Goal: Information Seeking & Learning: Check status

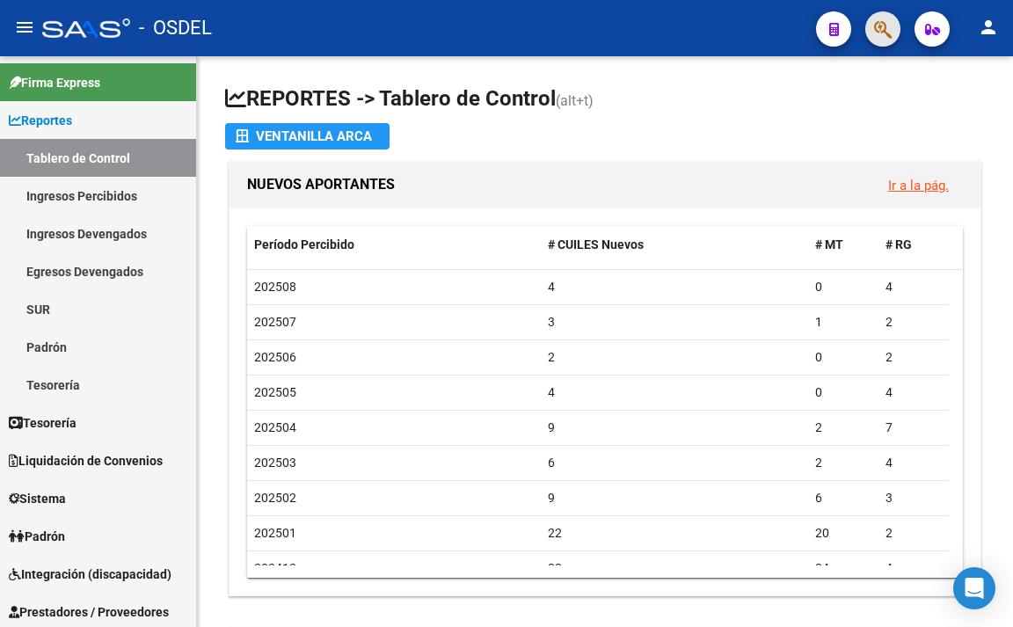
click at [884, 18] on span "button" at bounding box center [883, 29] width 18 height 36
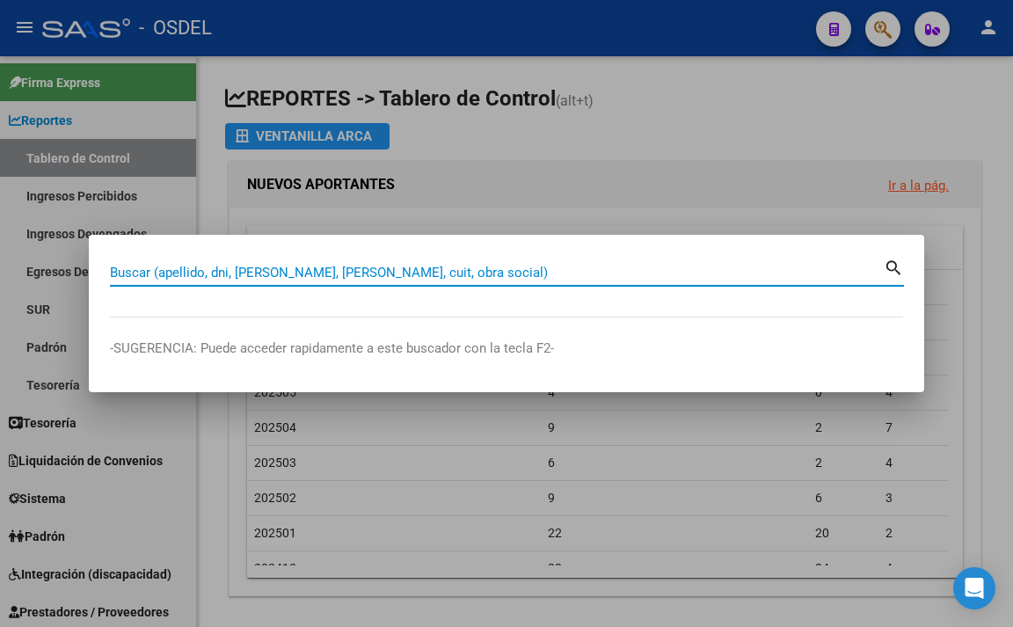
click at [347, 276] on input "Buscar (apellido, dni, [PERSON_NAME], [PERSON_NAME], cuit, obra social)" at bounding box center [497, 273] width 774 height 16
paste input "40.093.887"
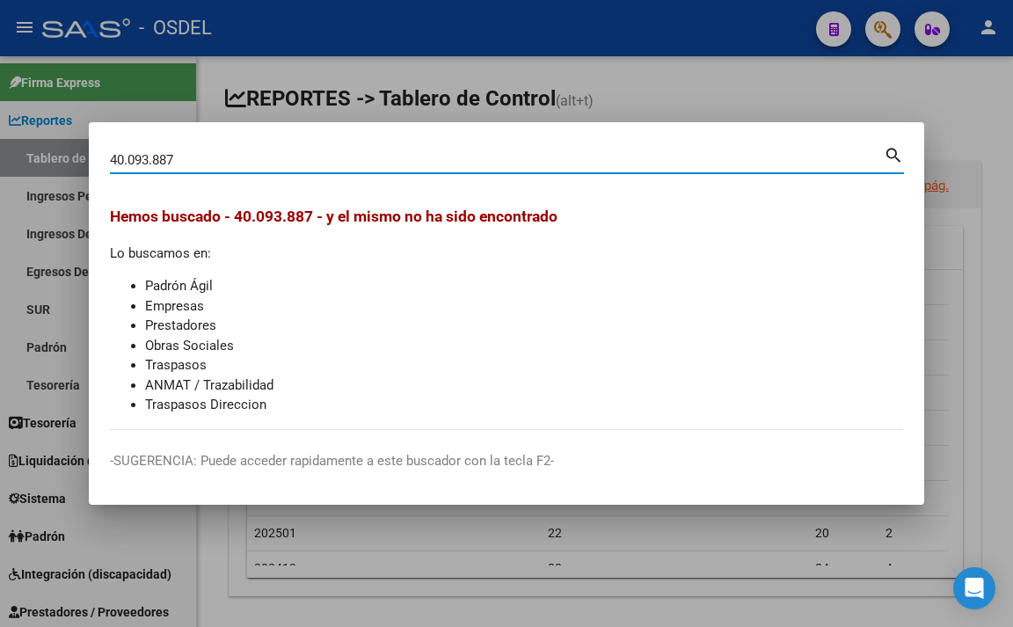
click at [128, 163] on input "40.093.887" at bounding box center [497, 160] width 774 height 16
click at [151, 161] on input "40093.887" at bounding box center [497, 160] width 774 height 16
type input "40093887"
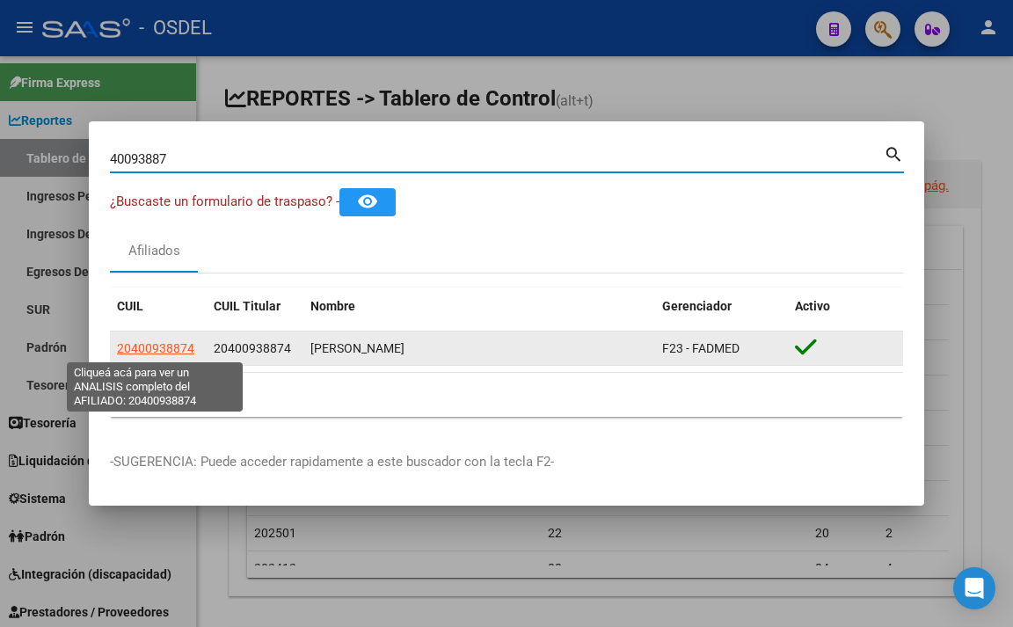
click at [153, 354] on span "20400938874" at bounding box center [155, 348] width 77 height 14
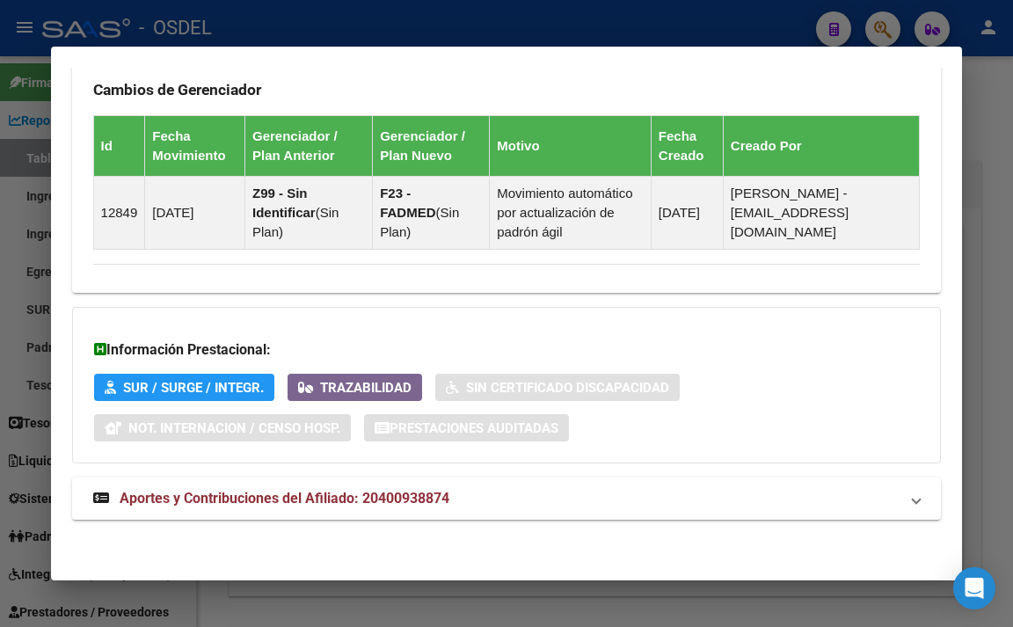
scroll to position [1260, 0]
click at [403, 505] on span "Aportes y Contribuciones del Afiliado: 20400938874" at bounding box center [285, 498] width 330 height 17
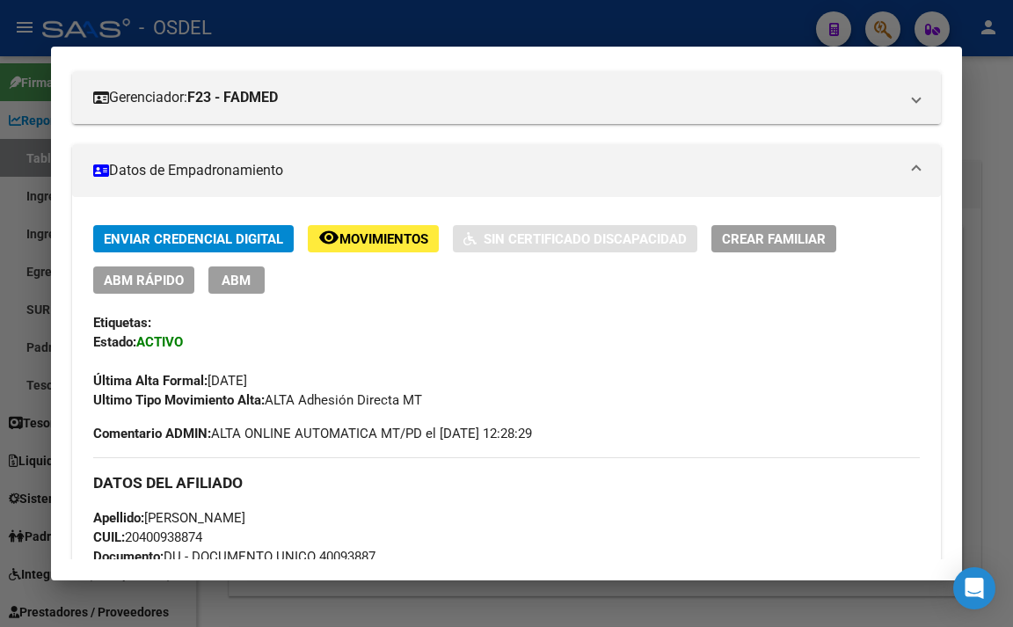
scroll to position [43, 0]
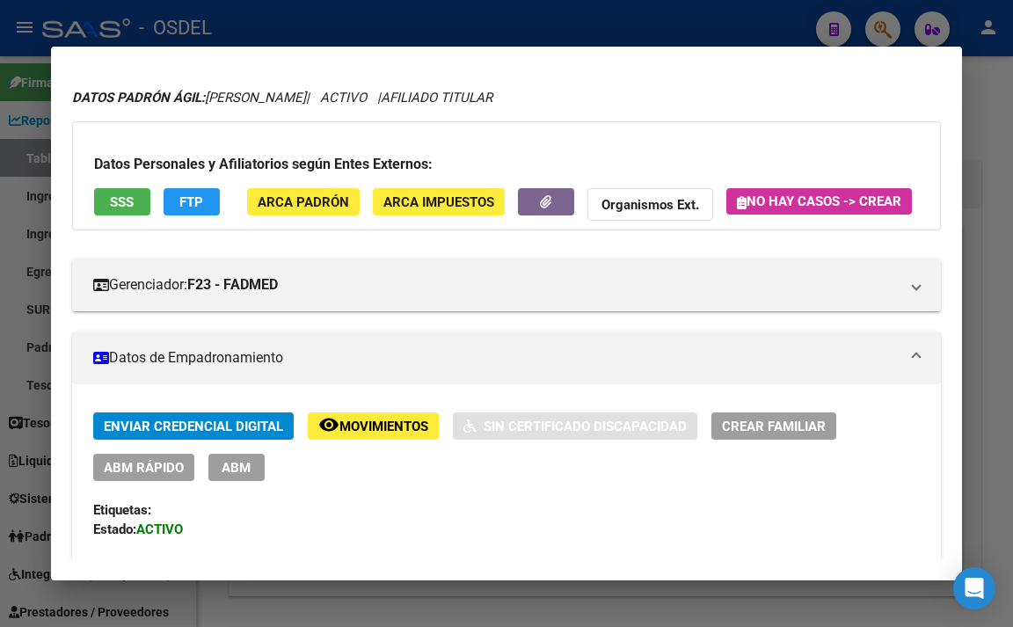
click at [362, 435] on span "Movimientos" at bounding box center [384, 427] width 89 height 16
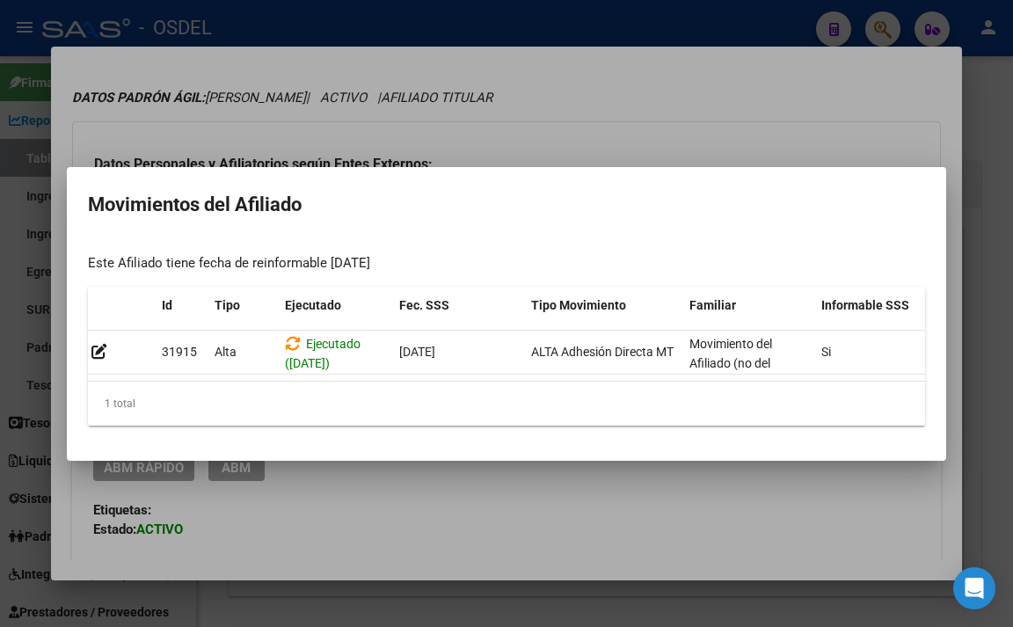
scroll to position [0, 289]
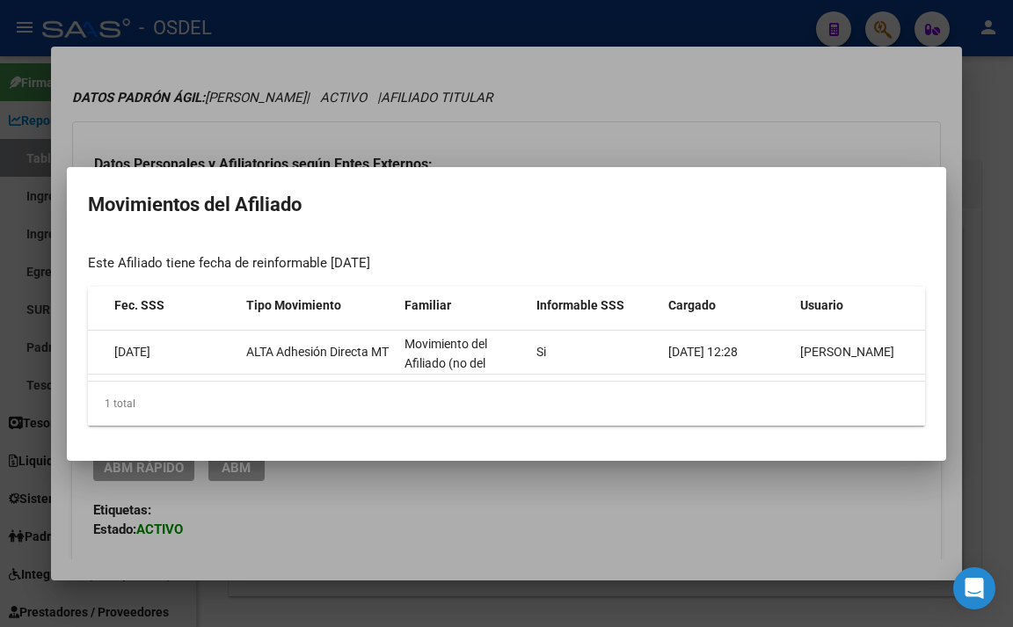
click at [697, 129] on div at bounding box center [506, 313] width 1013 height 627
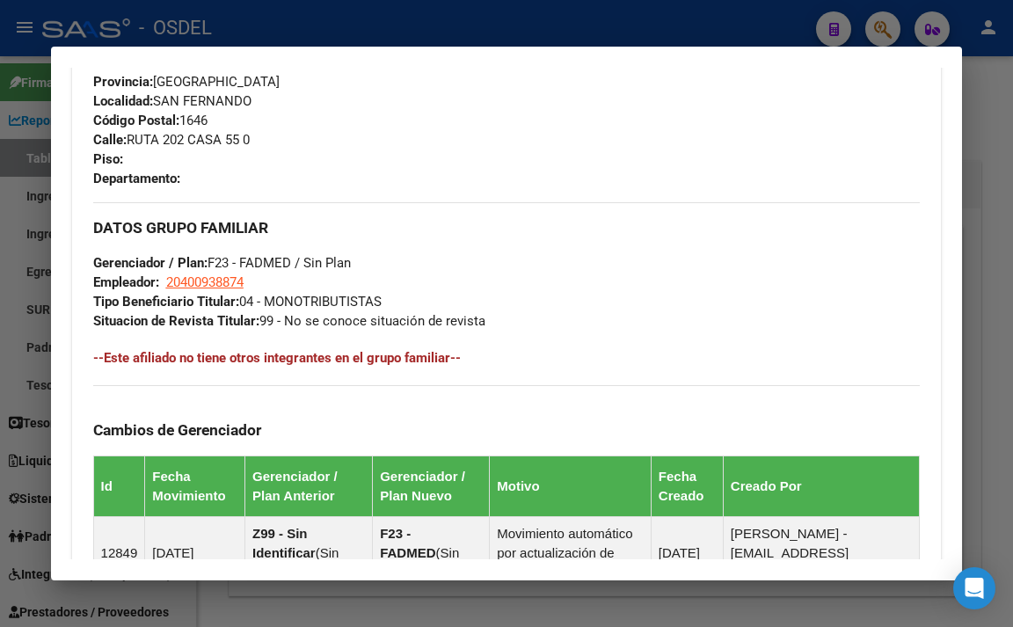
scroll to position [1231, 0]
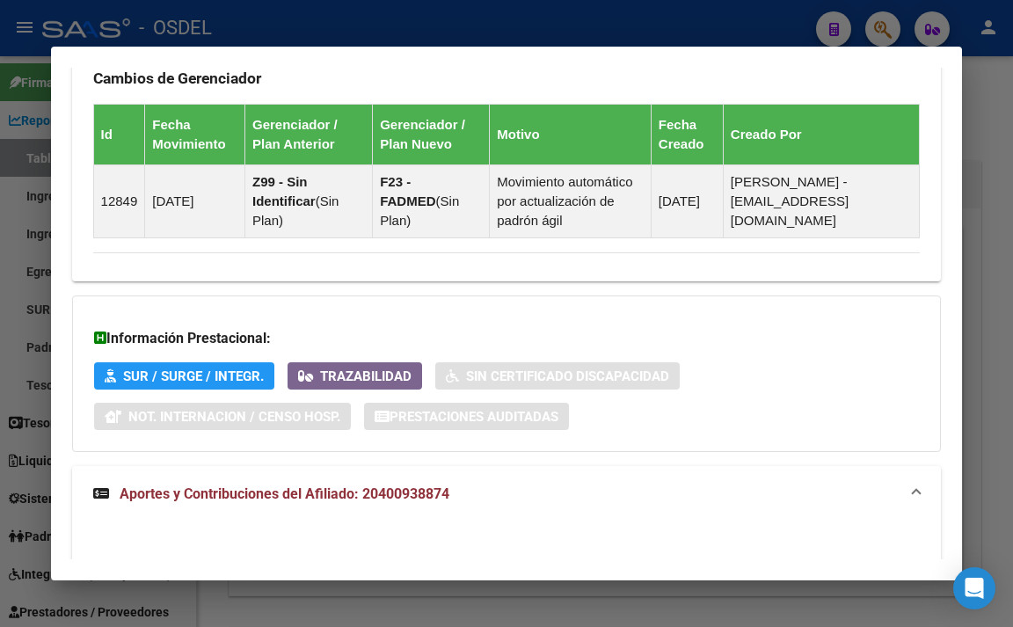
click at [1007, 334] on div at bounding box center [506, 313] width 1013 height 627
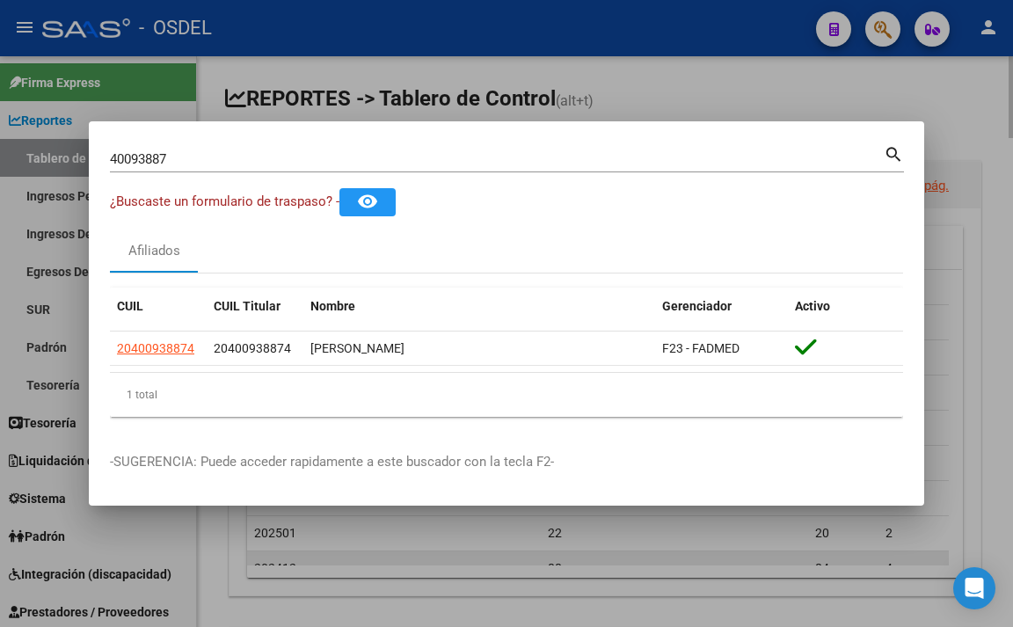
click at [347, 560] on div at bounding box center [506, 313] width 1013 height 627
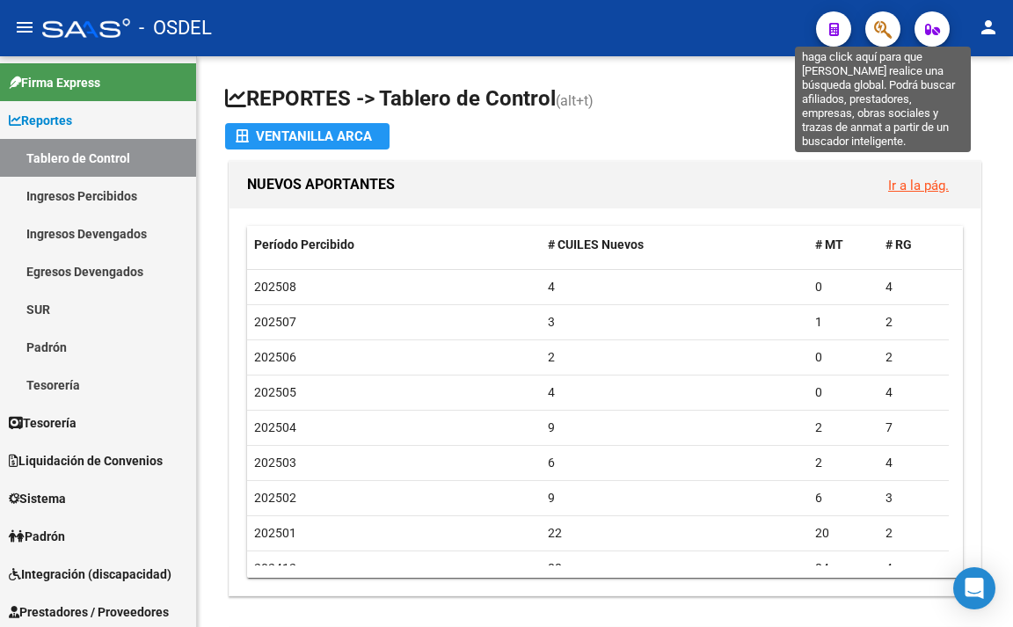
click at [874, 35] on icon "button" at bounding box center [883, 29] width 18 height 20
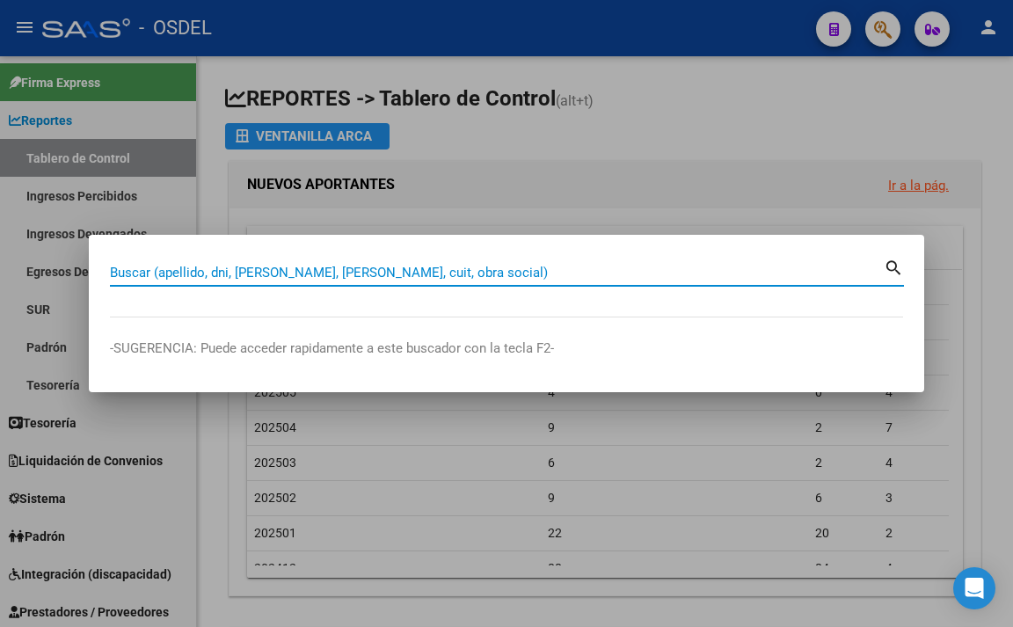
click at [609, 267] on input "Buscar (apellido, dni, [PERSON_NAME], [PERSON_NAME], cuit, obra social)" at bounding box center [497, 273] width 774 height 16
click at [478, 267] on input "Buscar (apellido, dni, [PERSON_NAME], [PERSON_NAME], cuit, obra social)" at bounding box center [497, 273] width 774 height 16
click at [698, 272] on input "Buscar (apellido, dni, [PERSON_NAME], [PERSON_NAME], cuit, obra social)" at bounding box center [497, 273] width 774 height 16
click at [657, 279] on input "Buscar (apellido, dni, [PERSON_NAME], [PERSON_NAME], cuit, obra social)" at bounding box center [497, 273] width 774 height 16
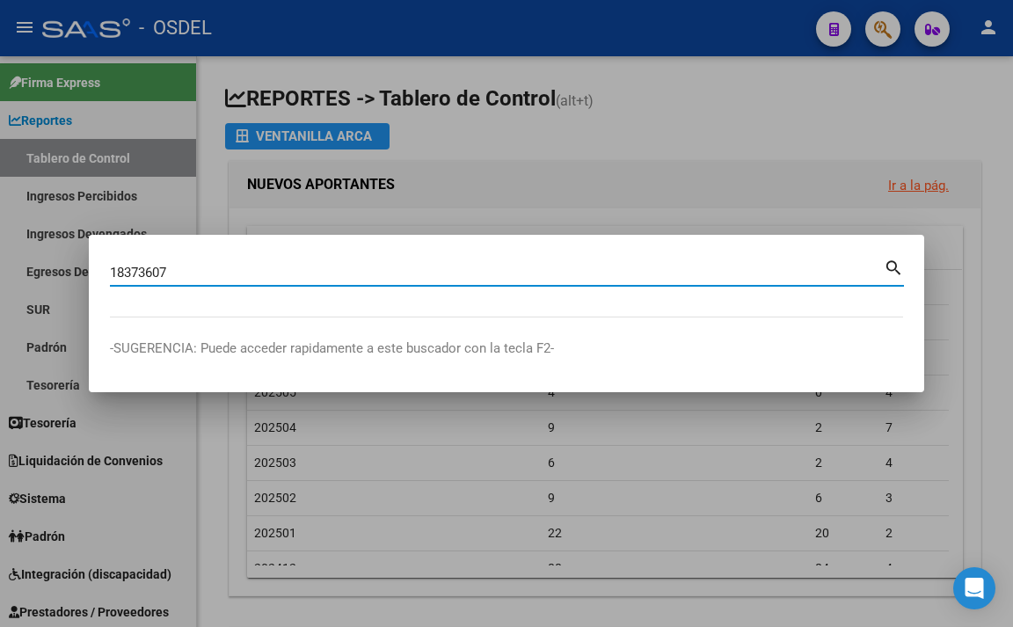
type input "18373607"
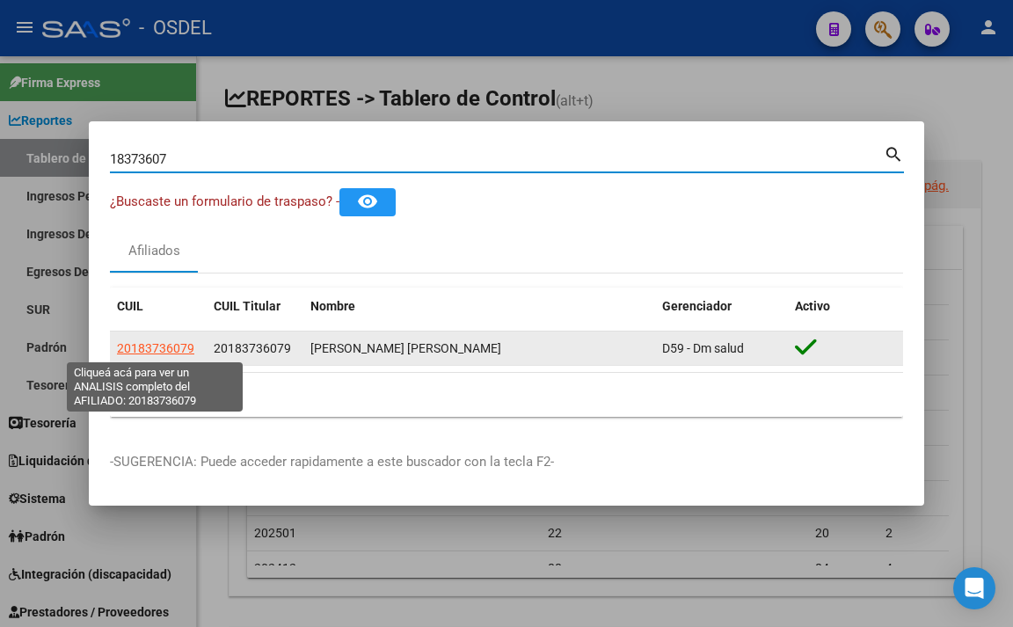
click at [184, 344] on span "20183736079" at bounding box center [155, 348] width 77 height 14
type textarea "20183736079"
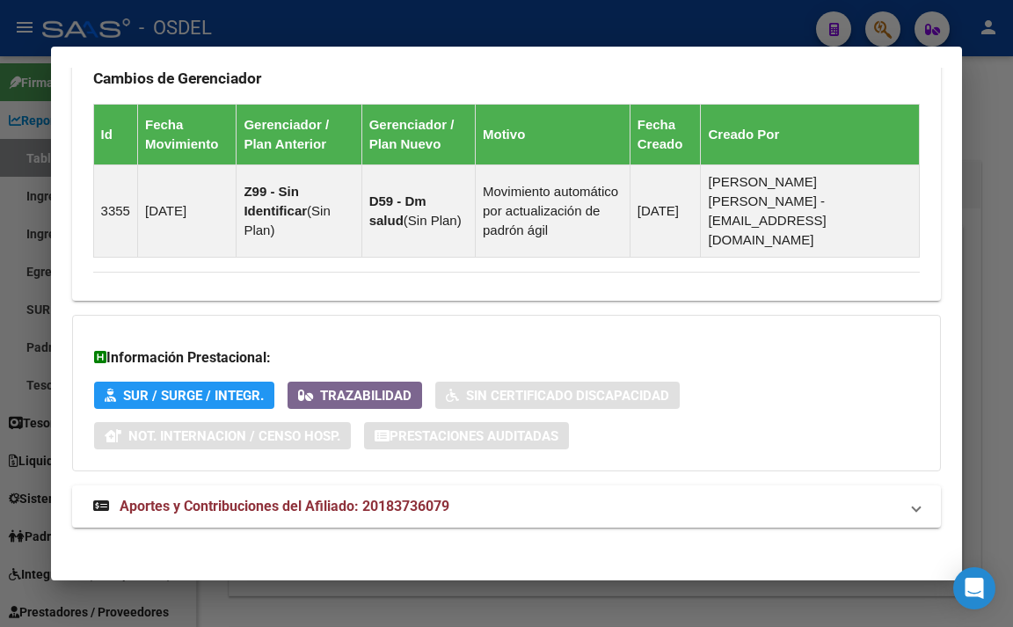
scroll to position [1260, 0]
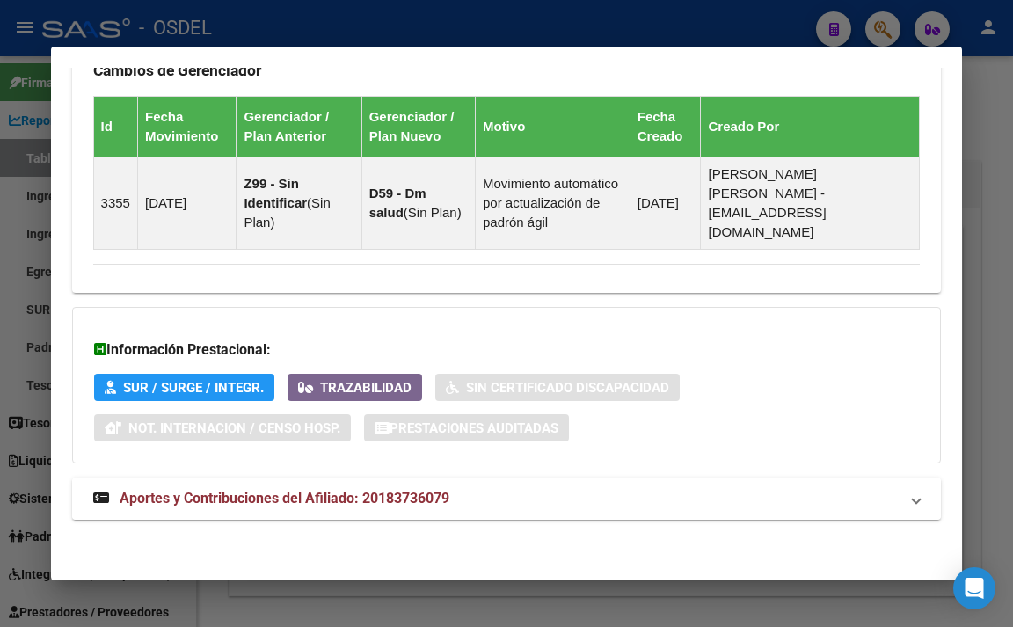
click at [448, 497] on span "Aportes y Contribuciones del Afiliado: 20183736079" at bounding box center [285, 498] width 330 height 17
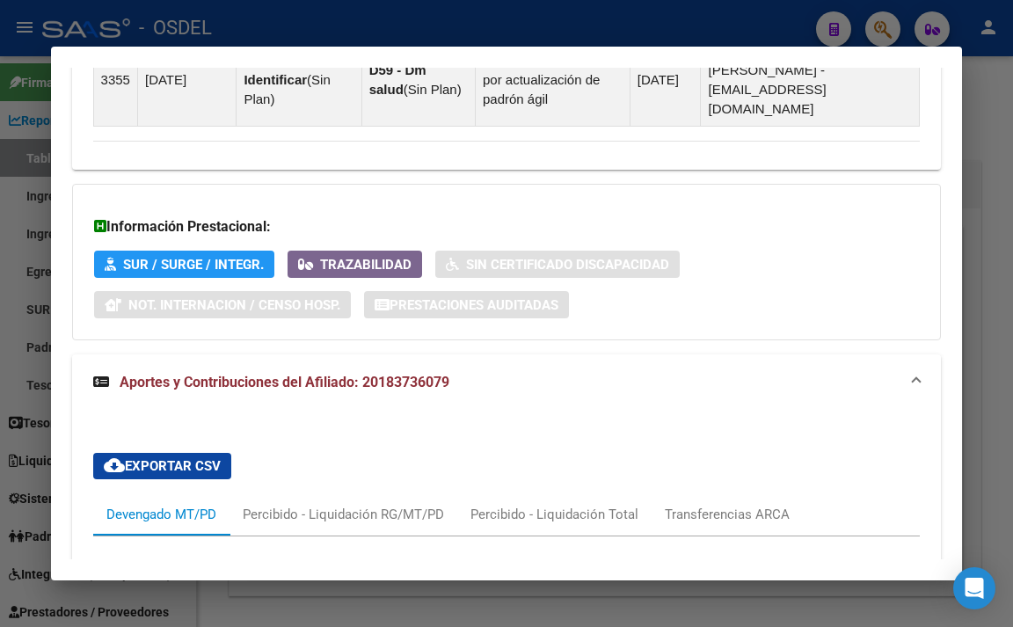
scroll to position [1538, 0]
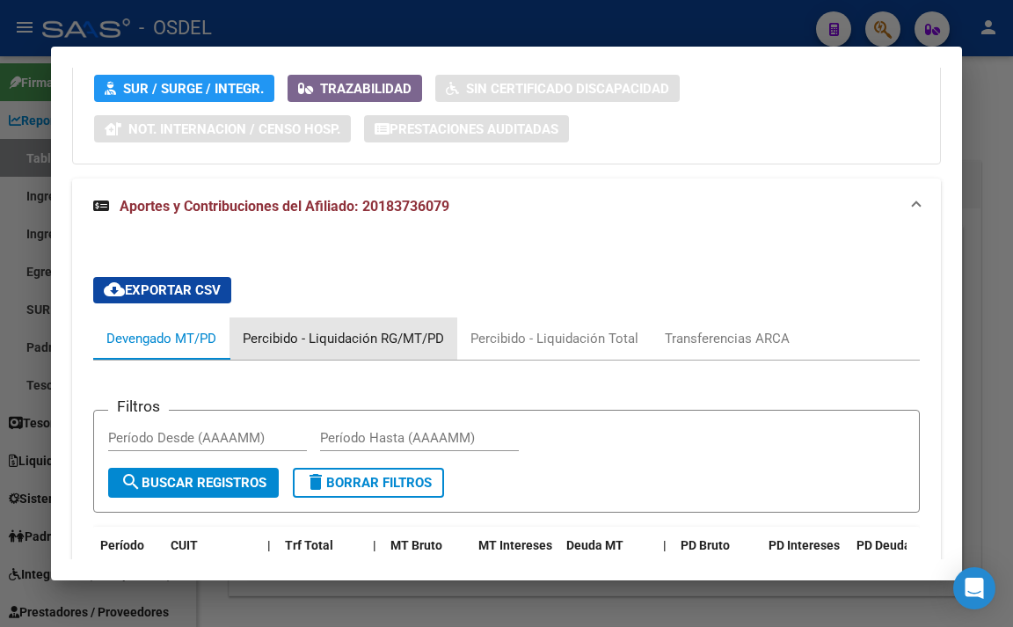
click at [420, 348] on div "Percibido - Liquidación RG/MT/PD" at bounding box center [343, 338] width 201 height 19
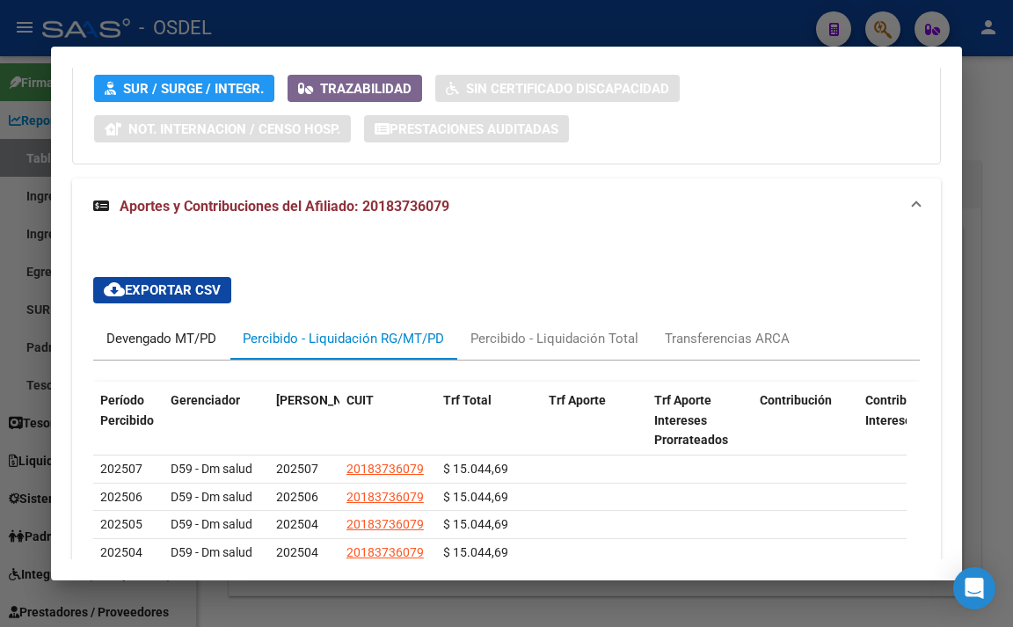
click at [163, 348] on div "Devengado MT/PD" at bounding box center [161, 338] width 110 height 19
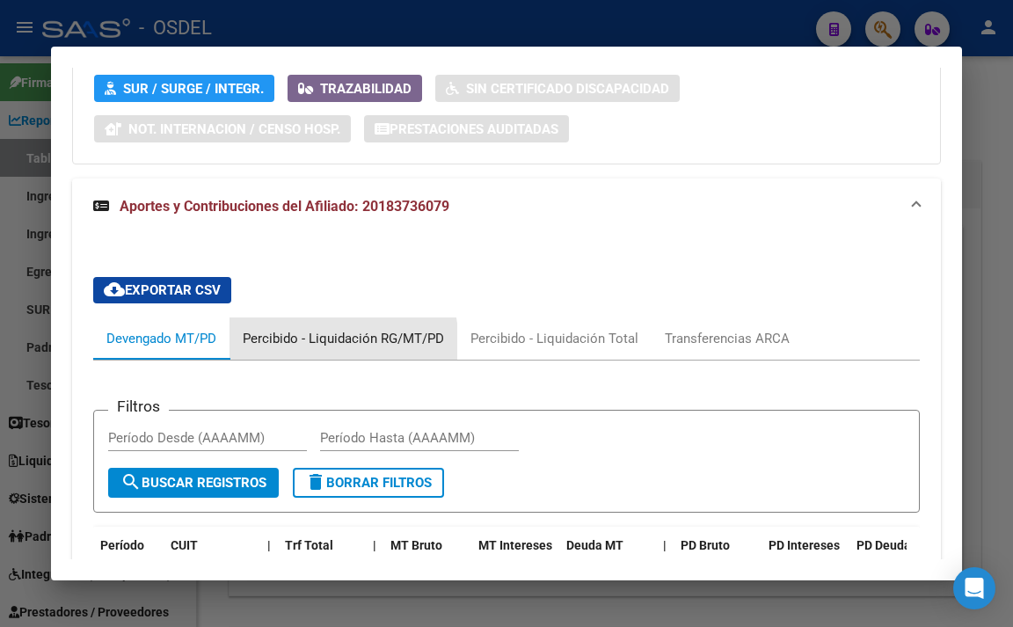
click at [310, 348] on div "Percibido - Liquidación RG/MT/PD" at bounding box center [343, 338] width 201 height 19
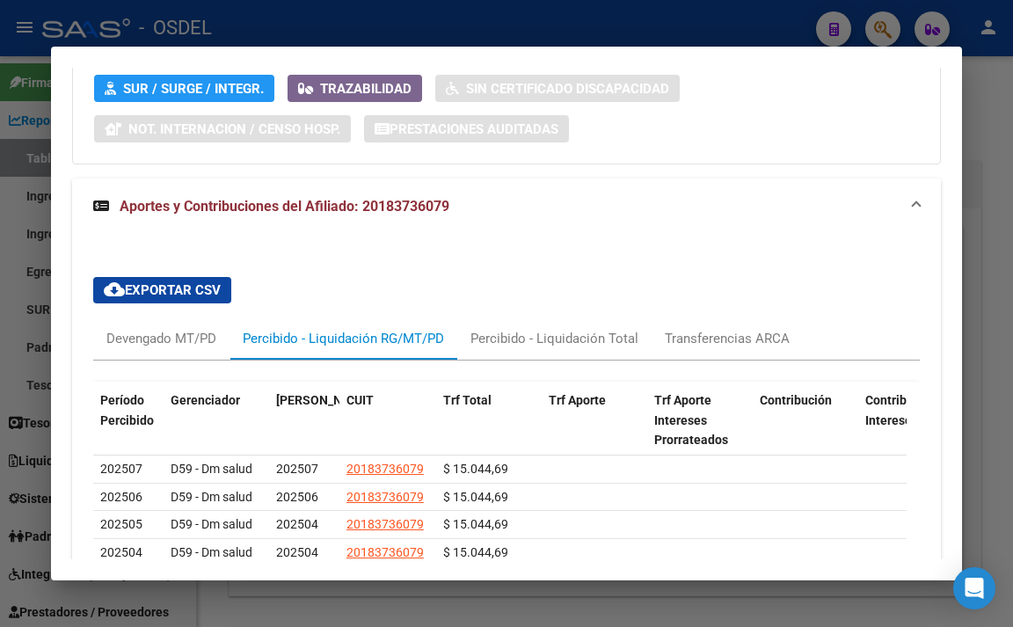
click at [596, 235] on mat-expansion-panel-header "Aportes y Contribuciones del Afiliado: 20183736079" at bounding box center [507, 207] width 870 height 56
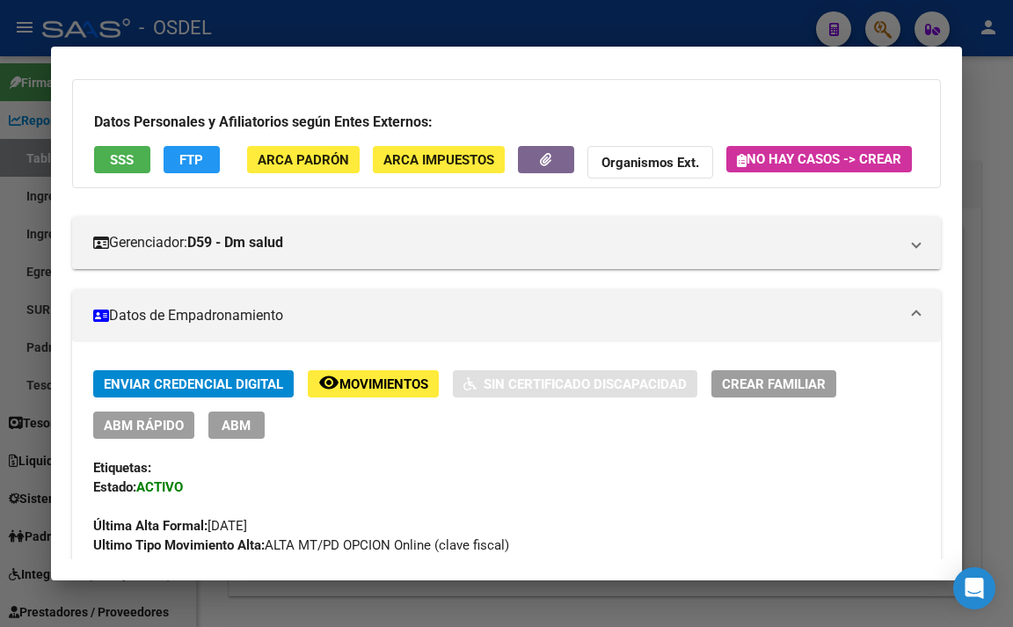
scroll to position [0, 0]
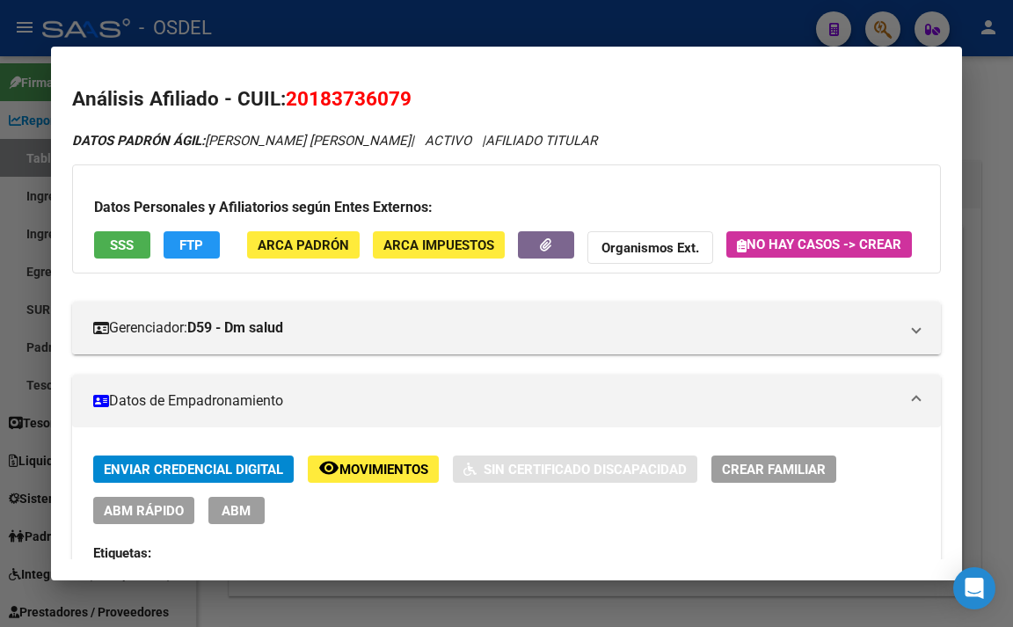
click at [522, 15] on div at bounding box center [506, 313] width 1013 height 627
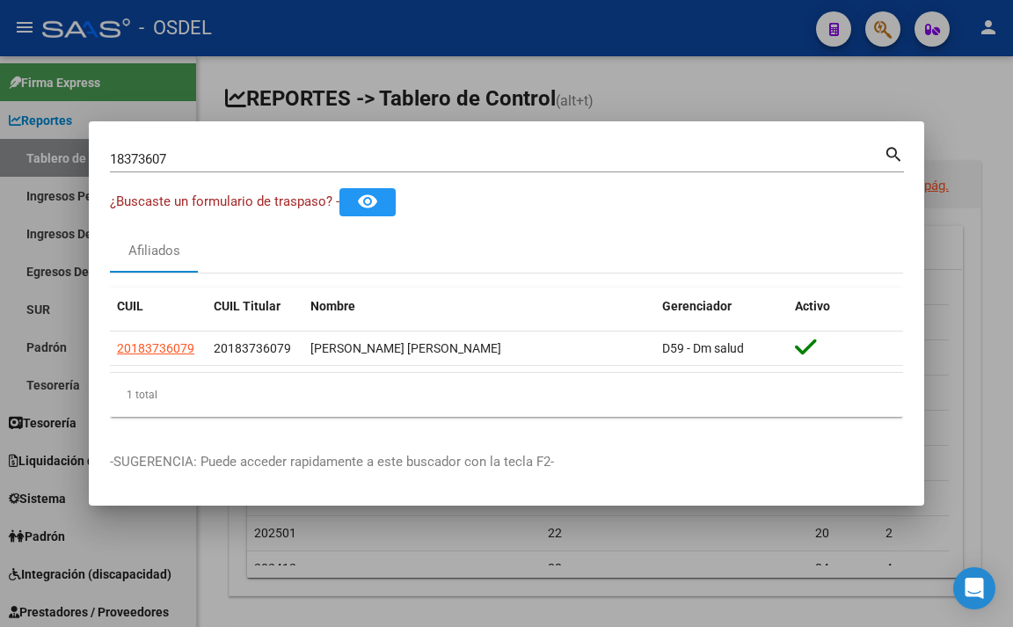
click at [486, 45] on div at bounding box center [506, 313] width 1013 height 627
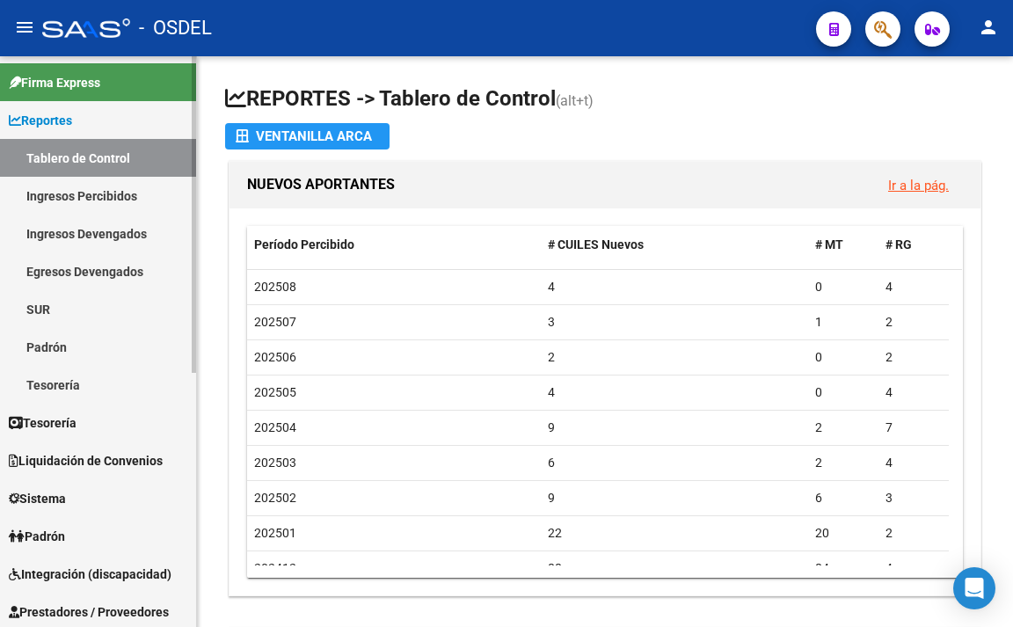
click at [72, 201] on link "Ingresos Percibidos" at bounding box center [98, 196] width 196 height 38
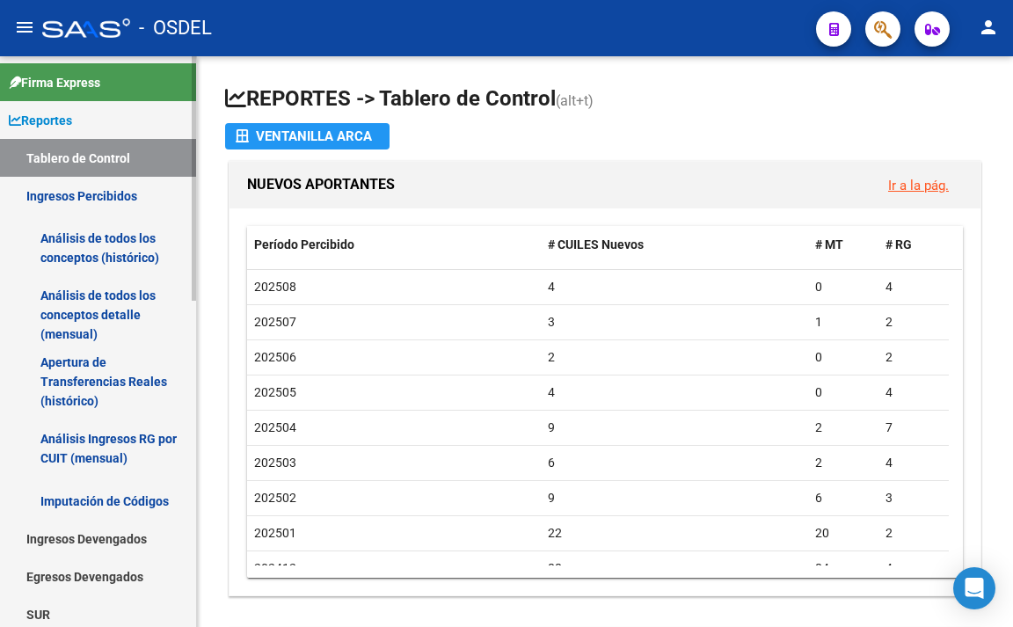
click at [88, 247] on link "Análisis de todos los conceptos (histórico)" at bounding box center [98, 248] width 196 height 67
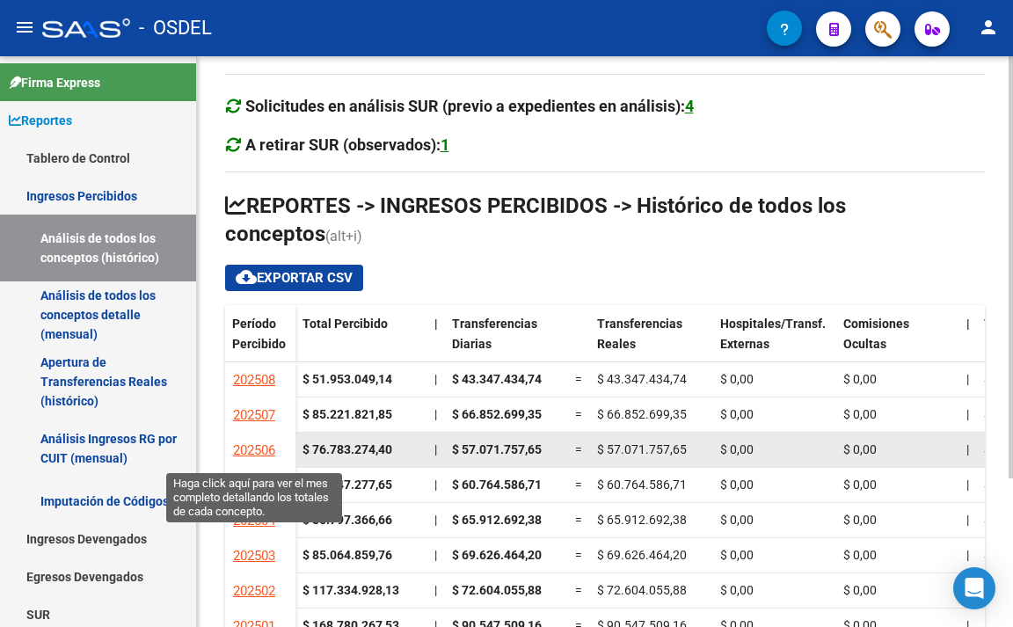
scroll to position [88, 0]
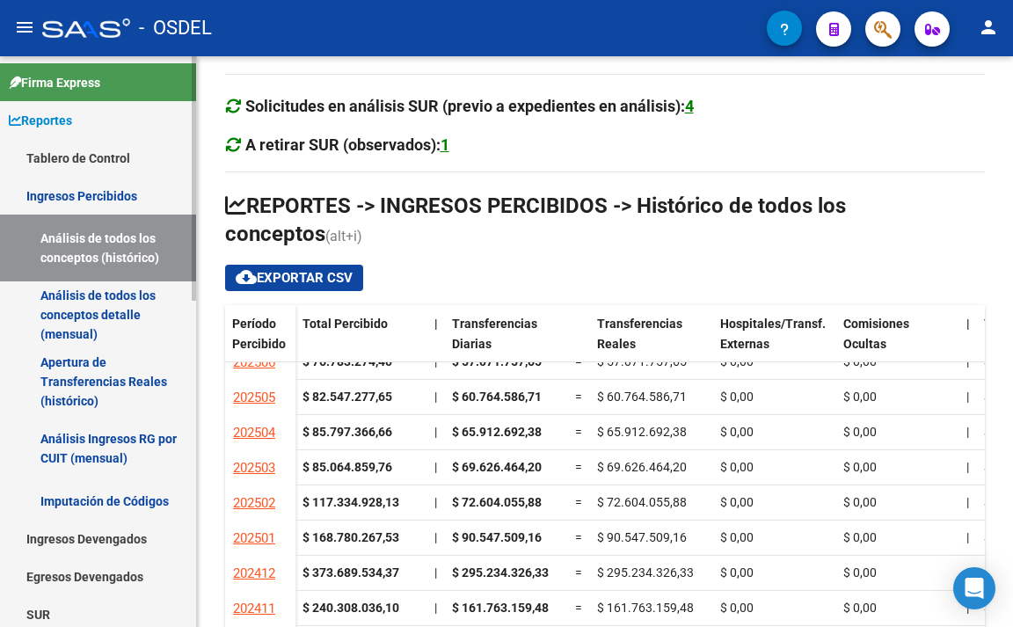
click at [97, 313] on link "Análisis de todos los conceptos detalle (mensual)" at bounding box center [98, 314] width 196 height 67
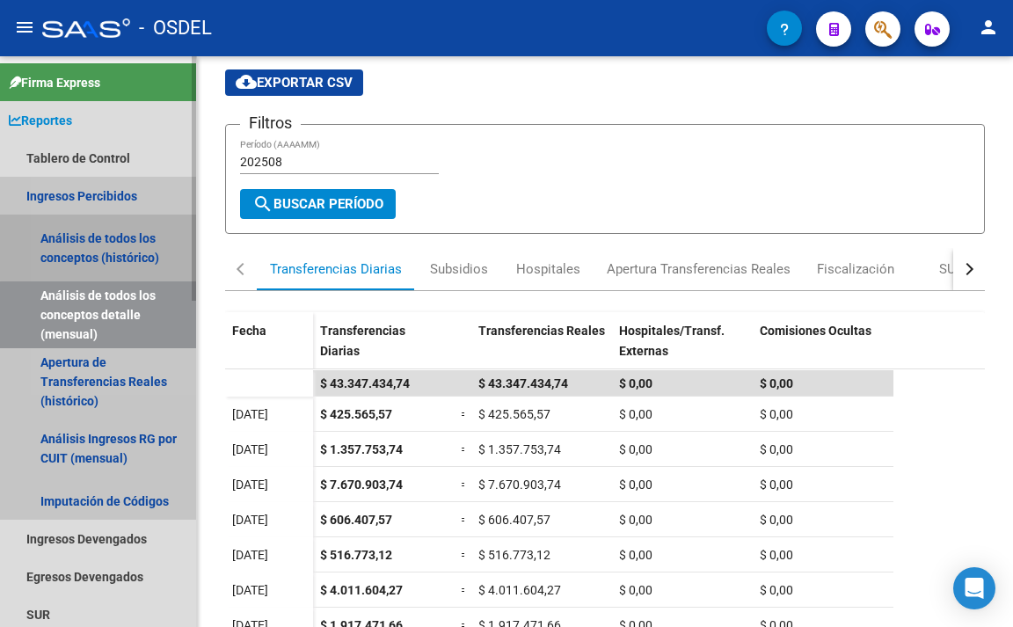
click at [102, 243] on link "Análisis de todos los conceptos (histórico)" at bounding box center [98, 248] width 196 height 67
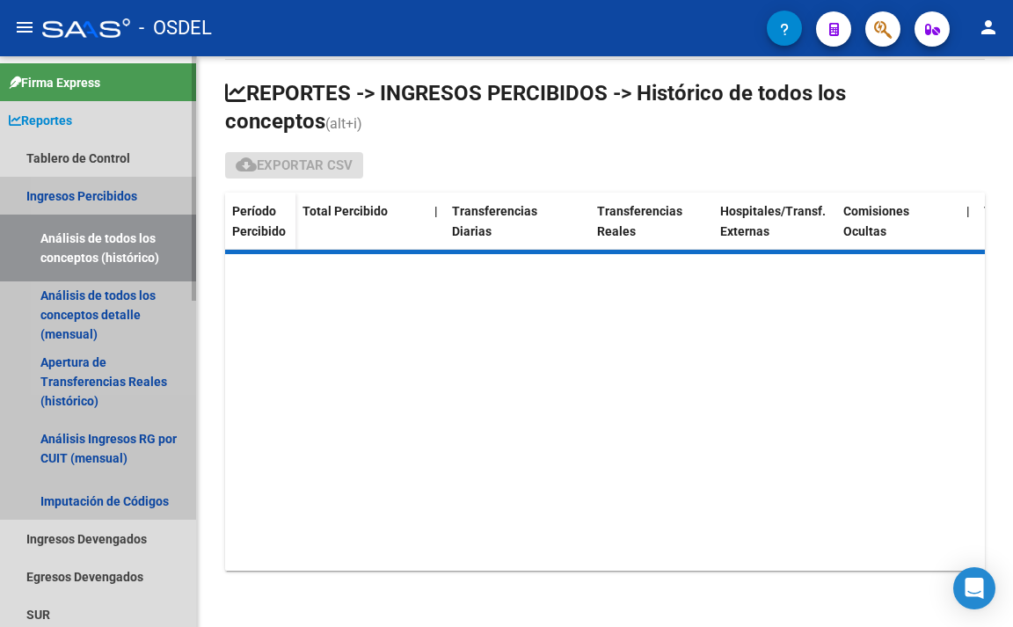
scroll to position [46, 0]
click at [99, 195] on link "Ingresos Percibidos" at bounding box center [98, 196] width 196 height 38
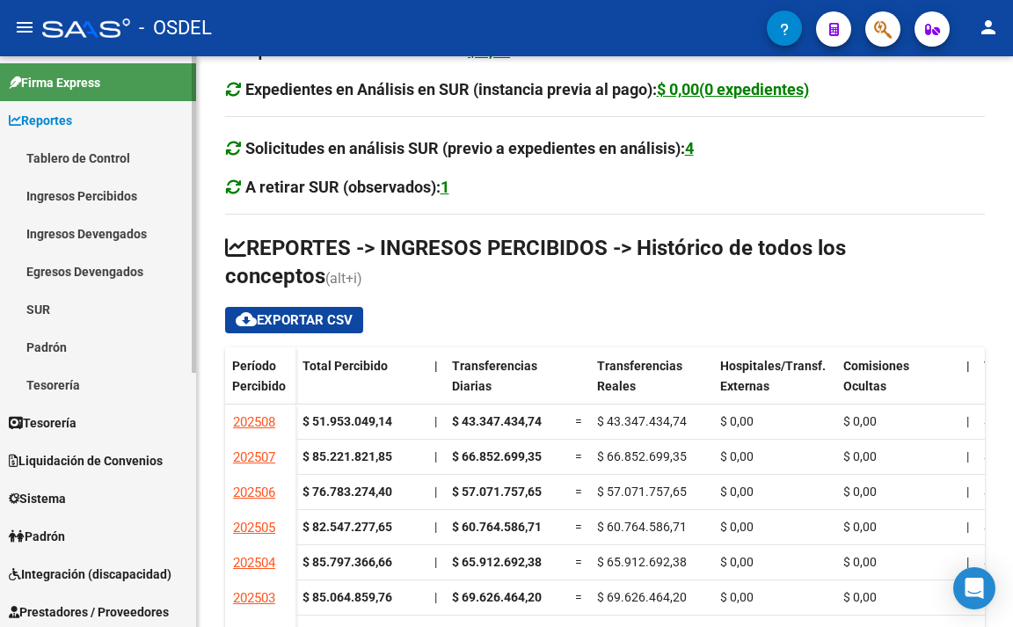
scroll to position [88, 0]
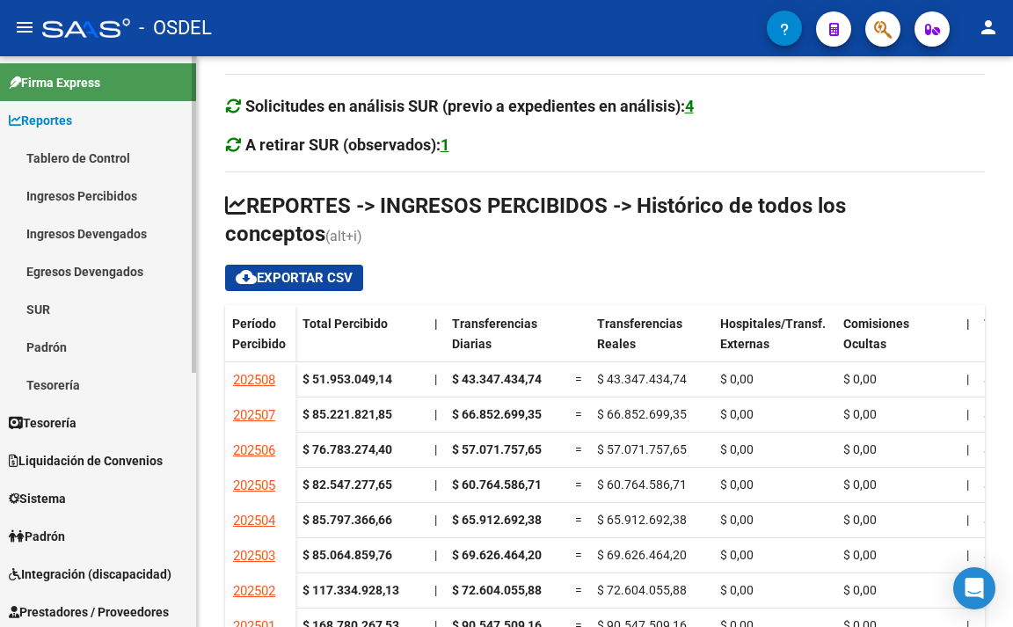
click at [85, 428] on link "Tesorería" at bounding box center [98, 423] width 196 height 38
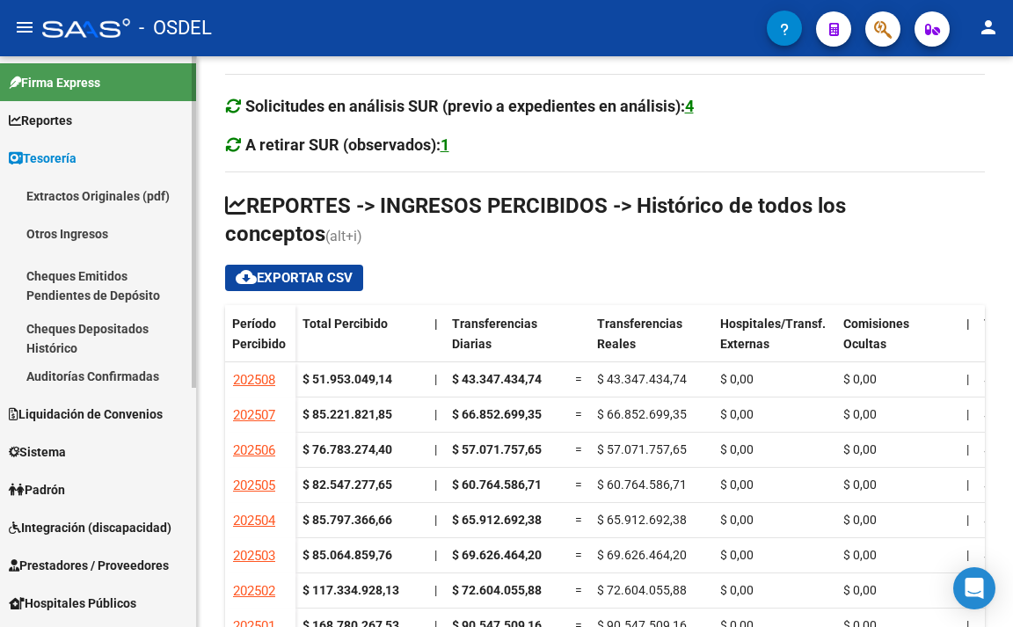
click at [77, 493] on link "Padrón" at bounding box center [98, 490] width 196 height 38
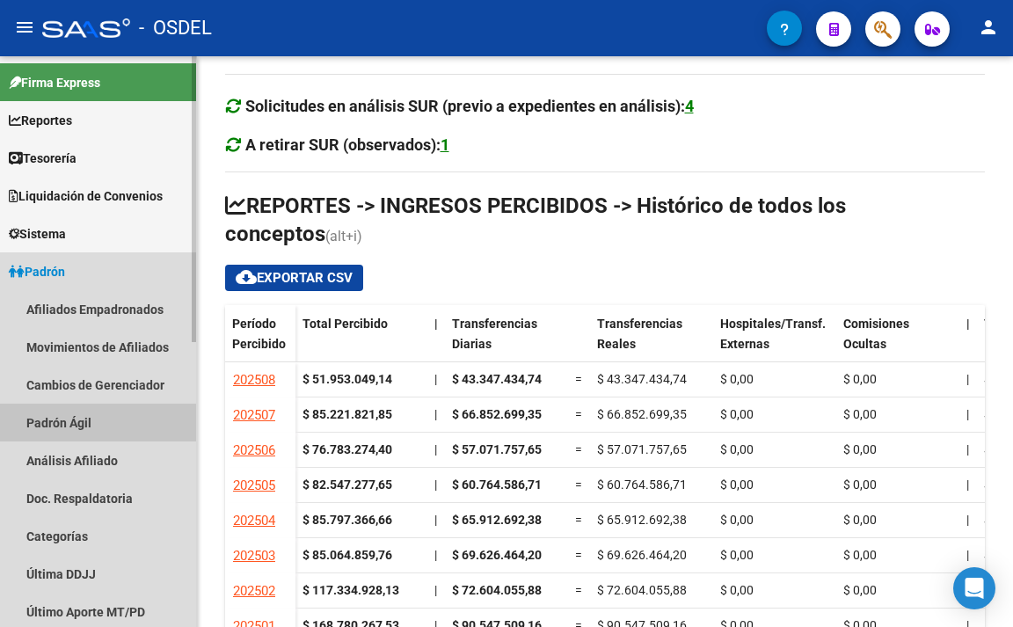
click at [77, 423] on link "Padrón Ágil" at bounding box center [98, 423] width 196 height 38
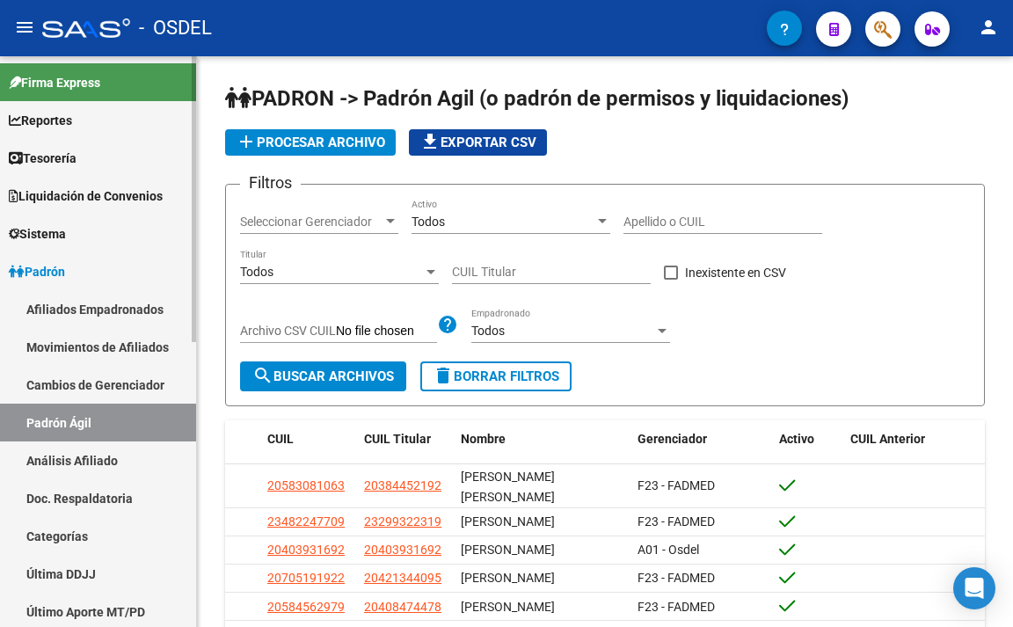
click at [89, 423] on link "Padrón Ágil" at bounding box center [98, 423] width 196 height 38
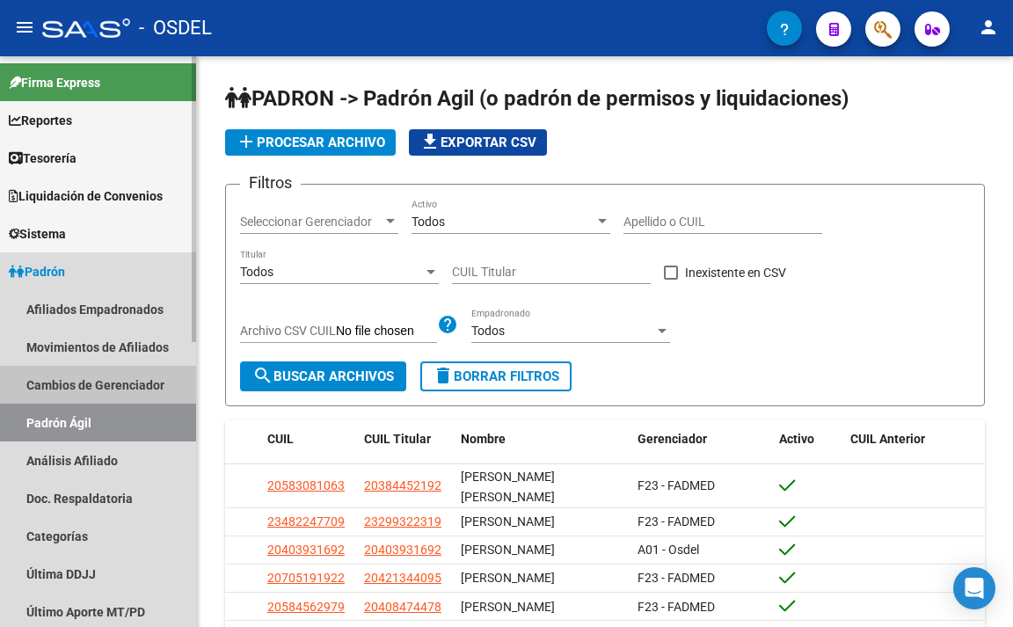
click at [42, 388] on link "Cambios de Gerenciador" at bounding box center [98, 385] width 196 height 38
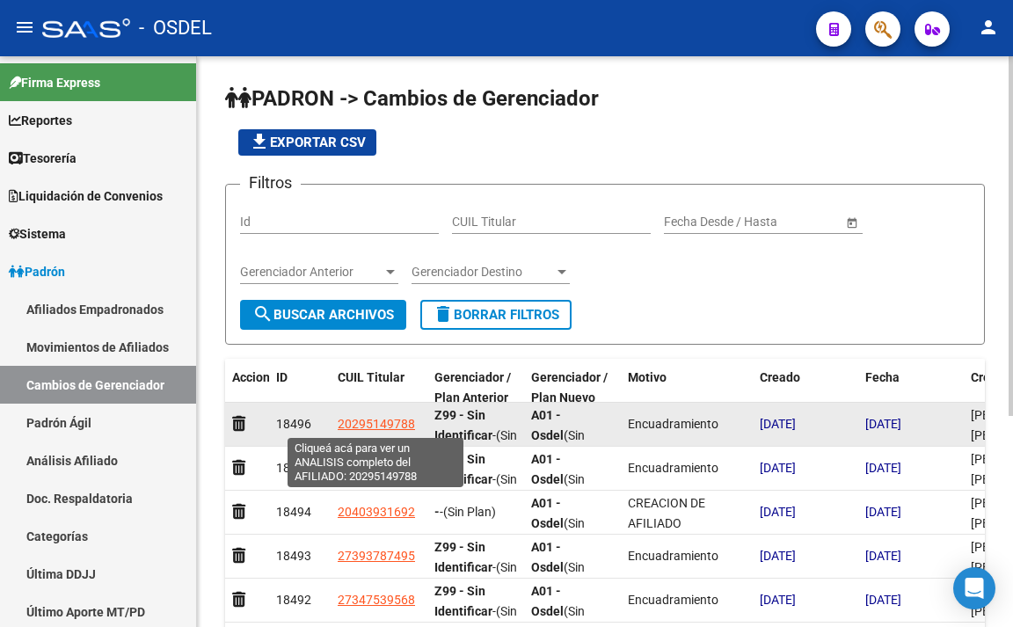
click at [396, 425] on span "20295149788" at bounding box center [376, 424] width 77 height 14
type textarea "20295149788"
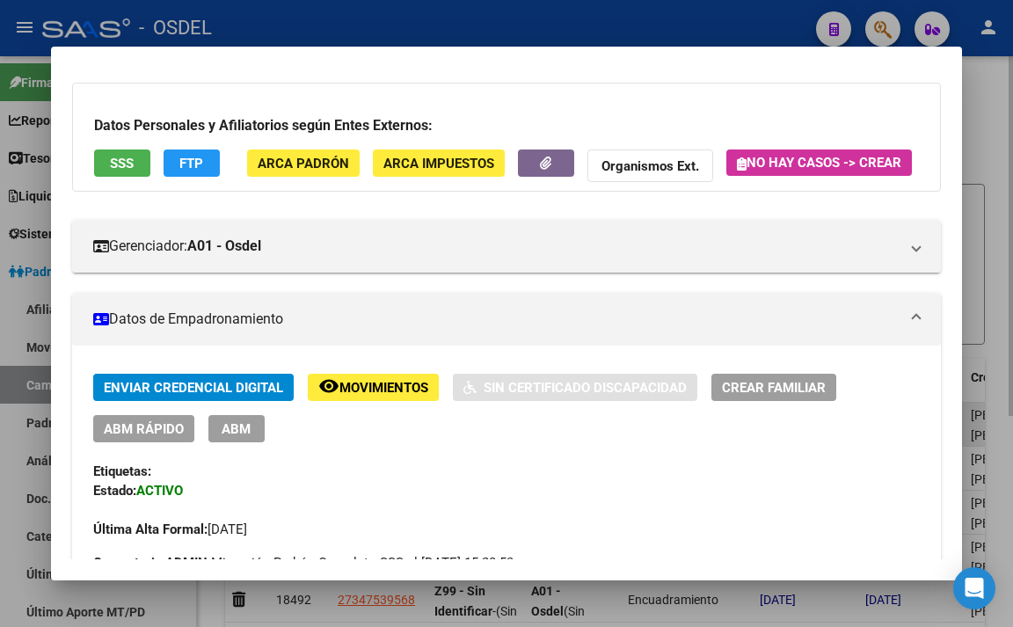
scroll to position [88, 0]
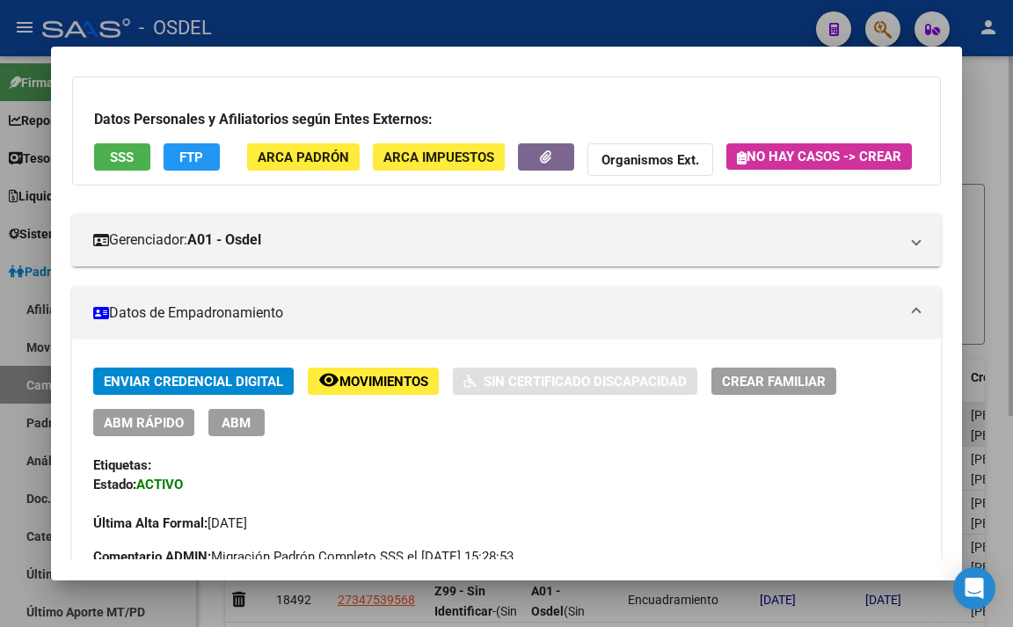
click at [395, 390] on span "Movimientos" at bounding box center [384, 382] width 89 height 16
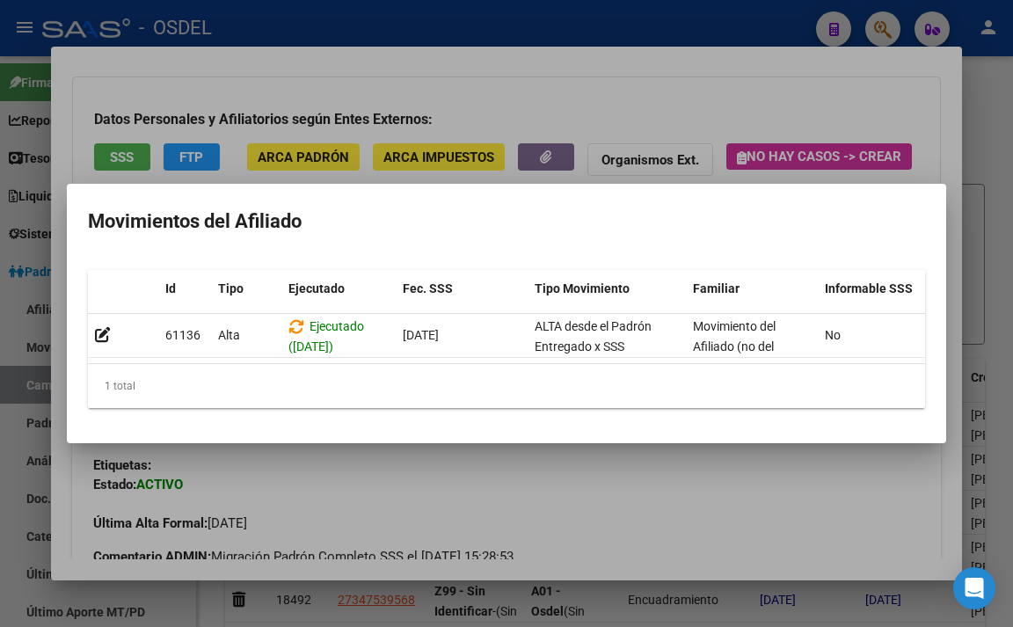
click at [757, 95] on div at bounding box center [506, 313] width 1013 height 627
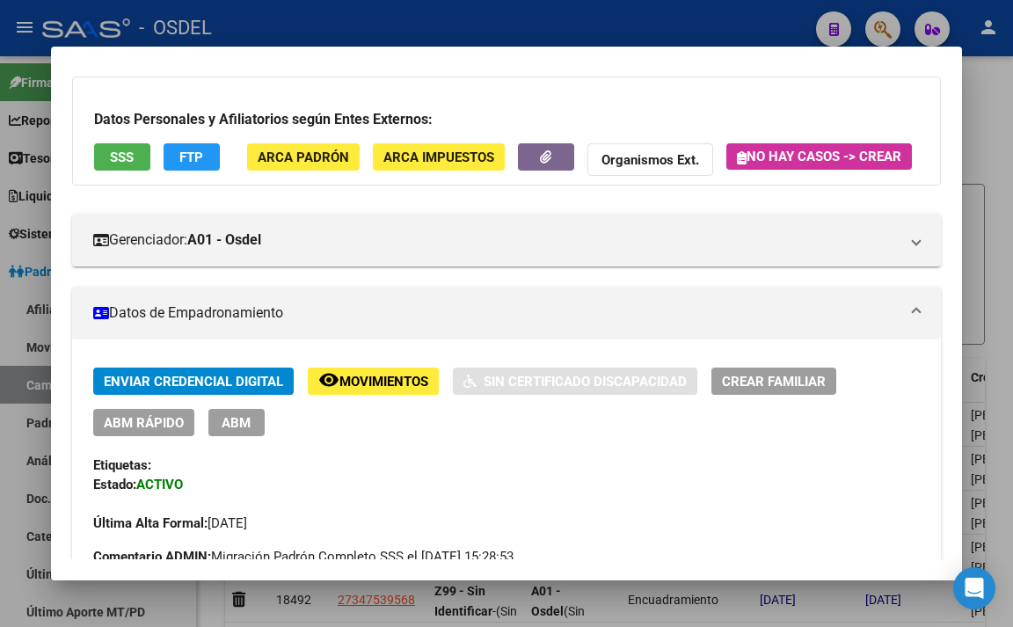
click at [700, 6] on div at bounding box center [506, 313] width 1013 height 627
